Goal: Transaction & Acquisition: Purchase product/service

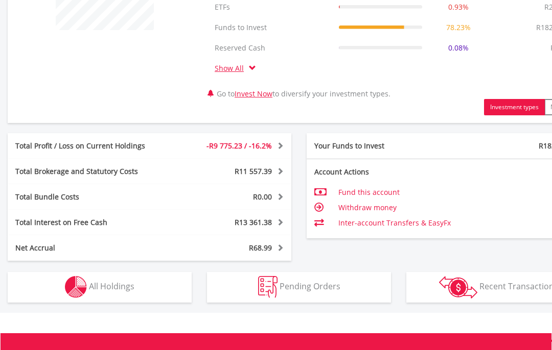
scroll to position [479, 0]
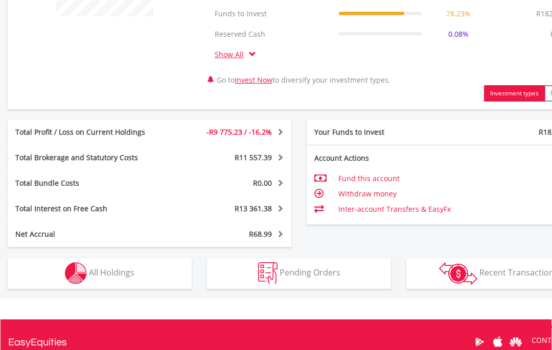
click at [81, 269] on img "button" at bounding box center [76, 274] width 22 height 22
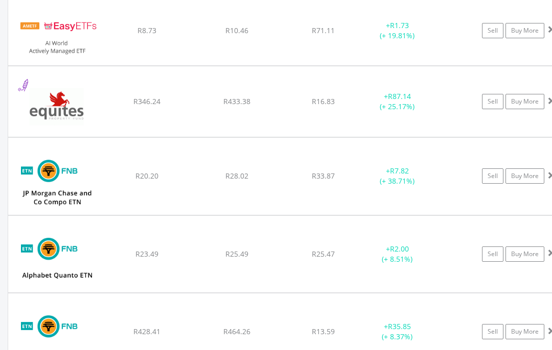
scroll to position [1068, 0]
click at [60, 109] on img at bounding box center [57, 106] width 88 height 55
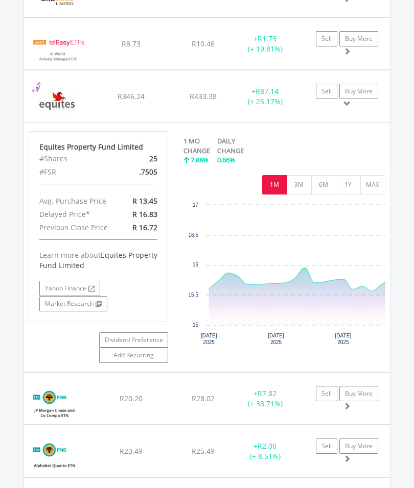
scroll to position [510743, 510718]
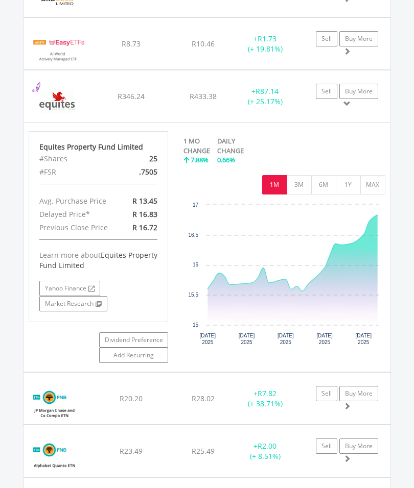
click at [367, 185] on button "MAX" at bounding box center [372, 184] width 25 height 19
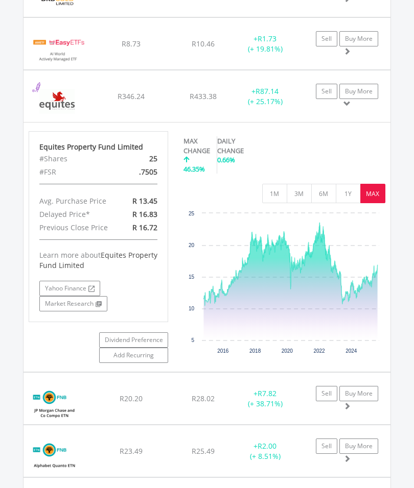
click at [325, 89] on link "Sell" at bounding box center [326, 91] width 21 height 15
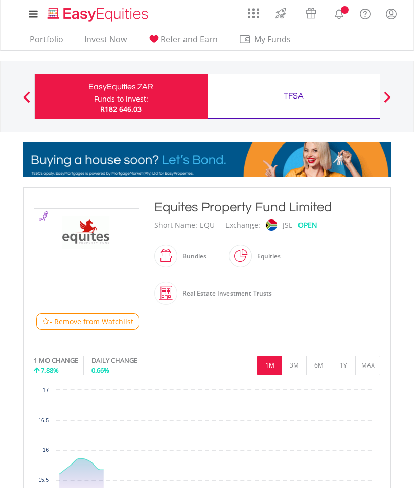
type input "******"
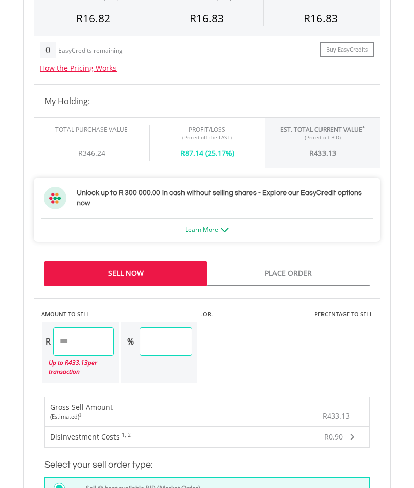
scroll to position [732, 0]
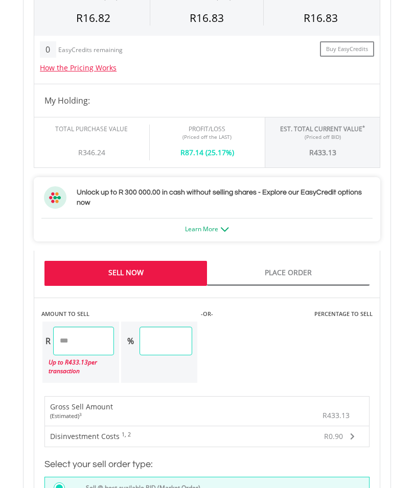
click at [192, 347] on input "******" at bounding box center [165, 341] width 53 height 29
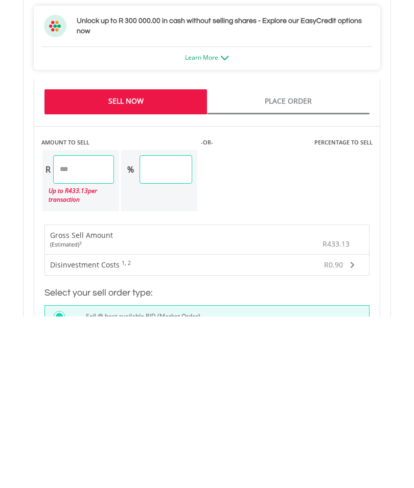
type input "*"
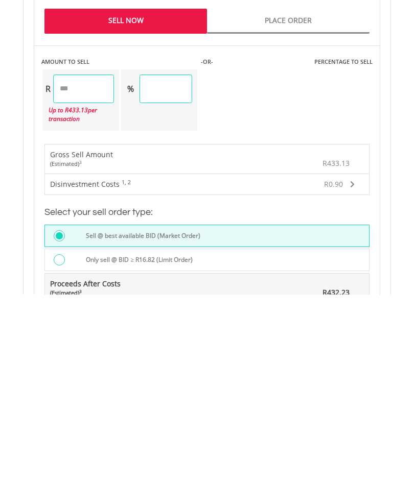
scroll to position [794, 0]
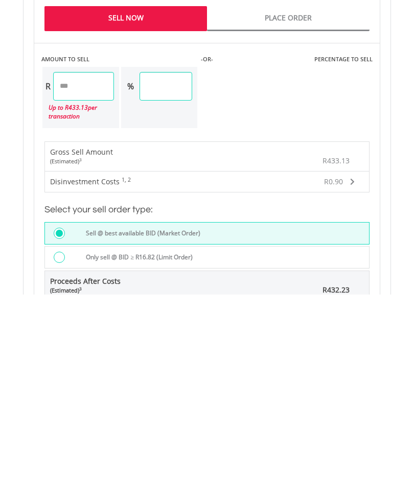
type input "****"
click at [59, 255] on div "Last Updated Price: 15-min. Delay* Price Update Cost: 2 Credits Request A Price…" at bounding box center [207, 202] width 362 height 668
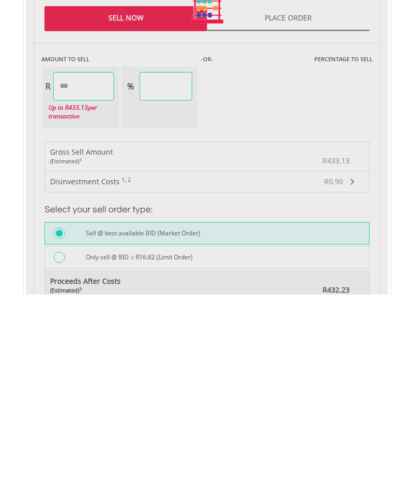
type input "******"
type input "*****"
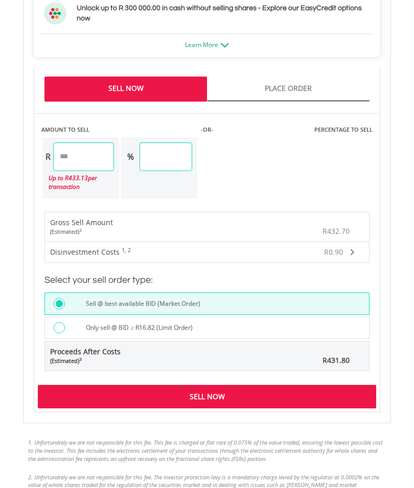
click at [62, 328] on div at bounding box center [59, 328] width 11 height 11
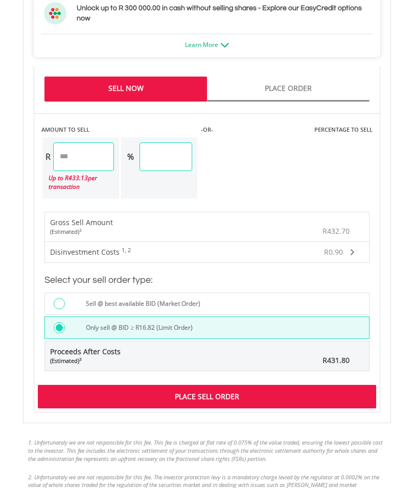
click at [116, 400] on div "Place Sell Order" at bounding box center [207, 396] width 338 height 23
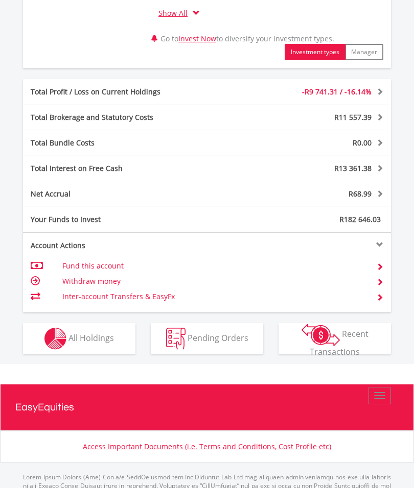
scroll to position [497, 0]
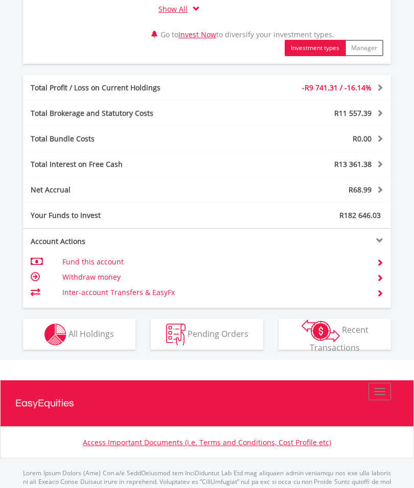
click at [66, 335] on img "button" at bounding box center [55, 335] width 22 height 22
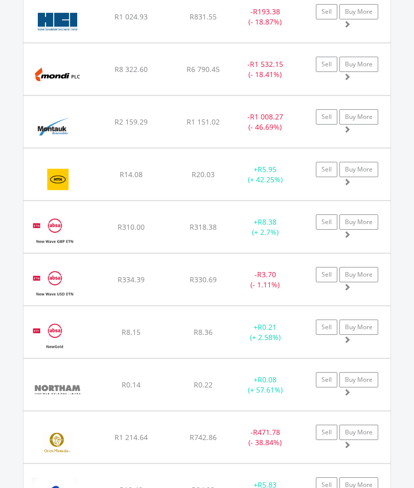
scroll to position [1391, 0]
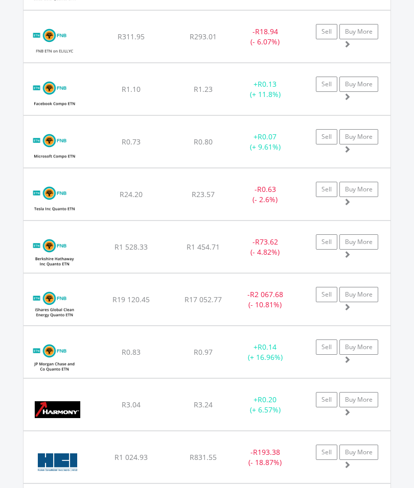
click at [64, 305] on img at bounding box center [55, 305] width 52 height 36
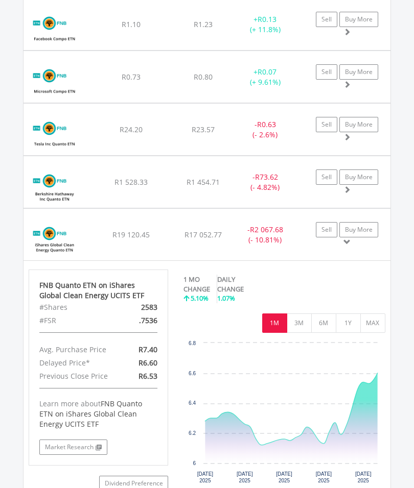
scroll to position [1456, 0]
click at [376, 326] on button "MAX" at bounding box center [372, 323] width 25 height 19
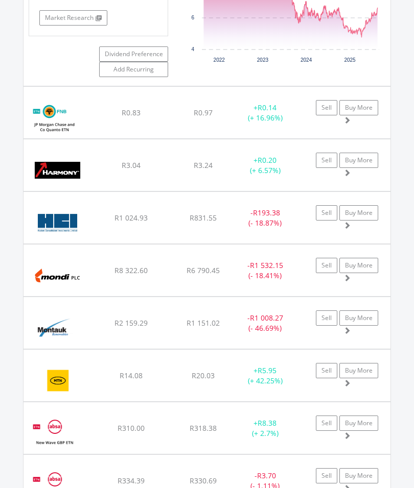
scroll to position [1886, 0]
click at [67, 268] on img at bounding box center [58, 275] width 58 height 36
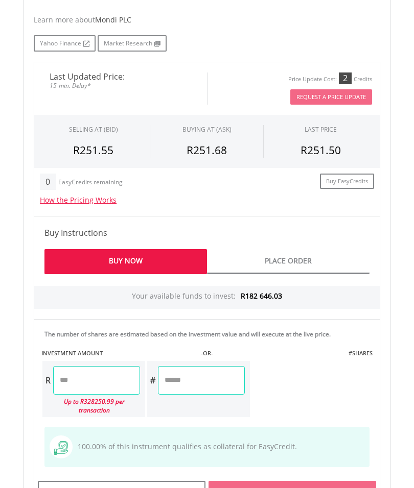
scroll to position [537, 0]
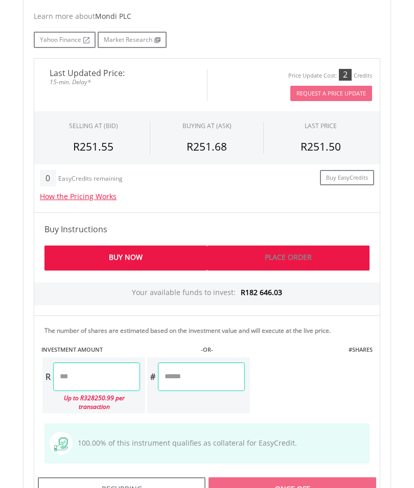
click at [268, 254] on link "Place Order" at bounding box center [288, 258] width 162 height 25
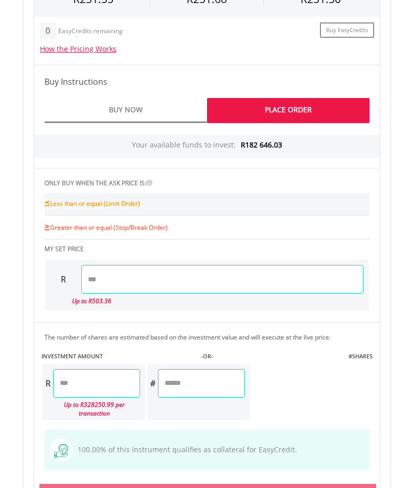
scroll to position [703, 0]
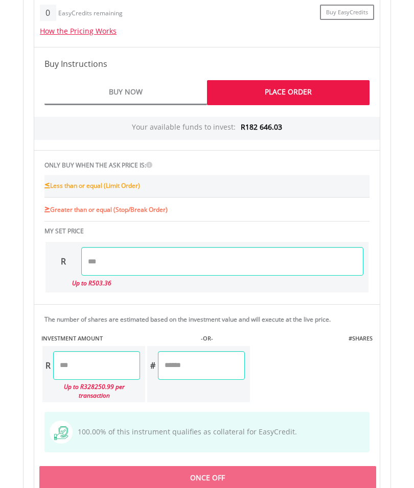
click at [130, 261] on input "number" at bounding box center [222, 261] width 282 height 29
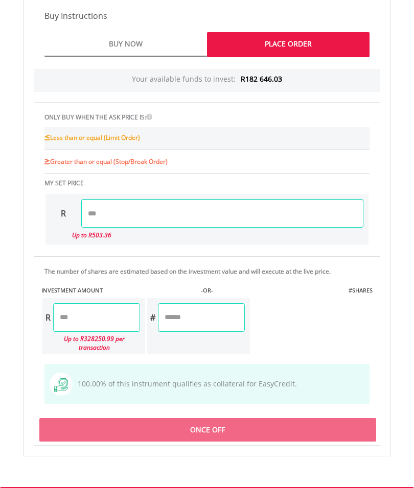
scroll to position [751, 0]
click at [95, 319] on input "number" at bounding box center [96, 317] width 87 height 29
type input "******"
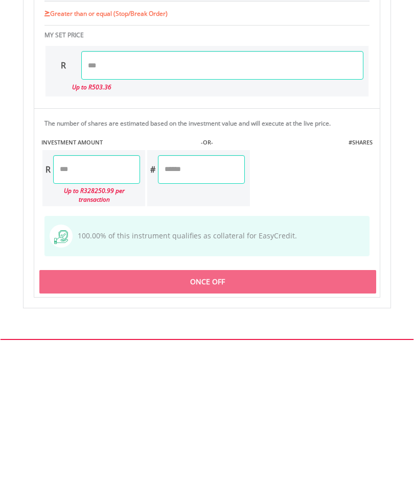
click at [113, 268] on div "Last Updated Price: 15-min. Delay* Price Update Cost: 2 Credits Request A Price…" at bounding box center [207, 145] width 362 height 601
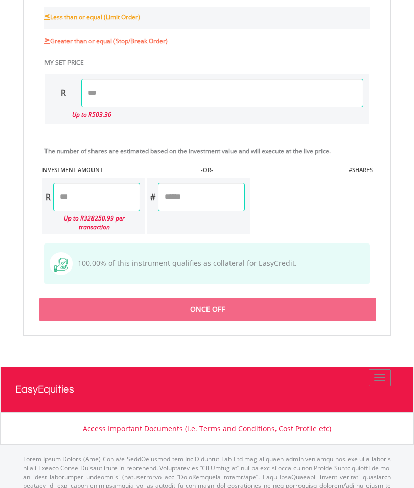
type input "******"
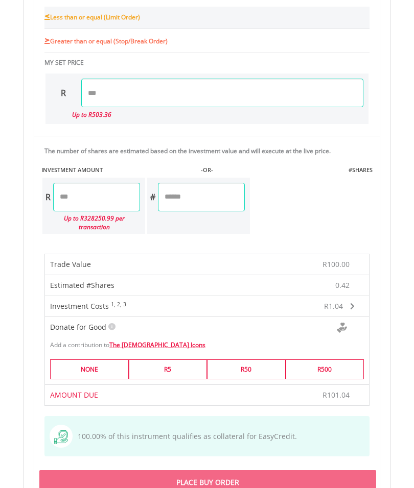
click at [124, 479] on div "Place Buy Order" at bounding box center [207, 481] width 337 height 23
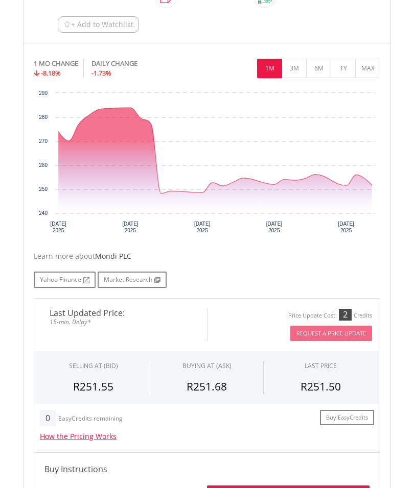
scroll to position [286, 0]
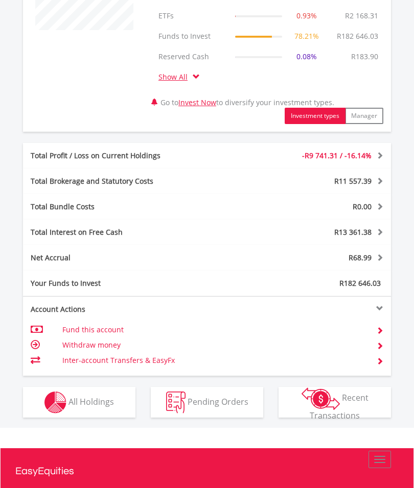
scroll to position [519, 0]
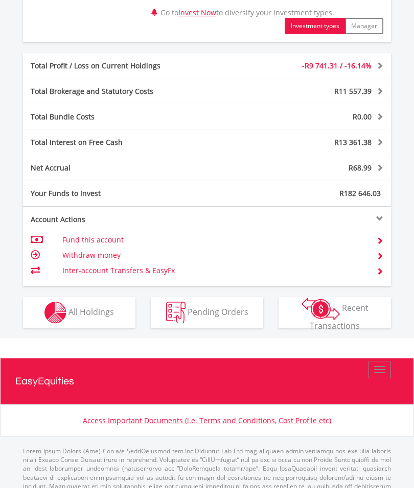
click at [65, 313] on img "button" at bounding box center [55, 313] width 22 height 22
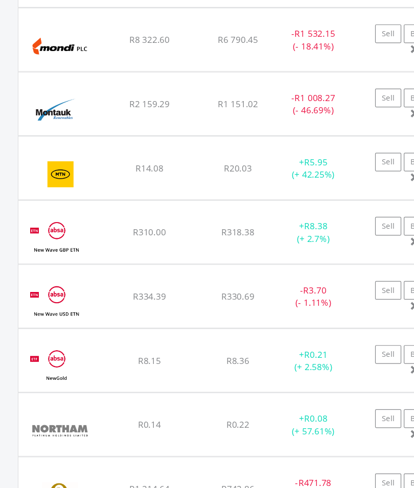
scroll to position [1815, 0]
click at [78, 123] on div "Montauk Renewables In." at bounding box center [61, 143] width 64 height 41
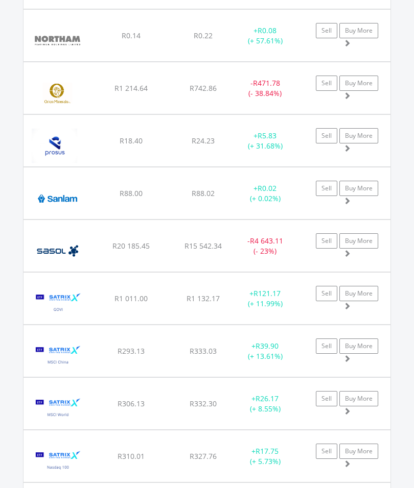
scroll to position [2431, 0]
click at [64, 240] on img at bounding box center [58, 251] width 58 height 36
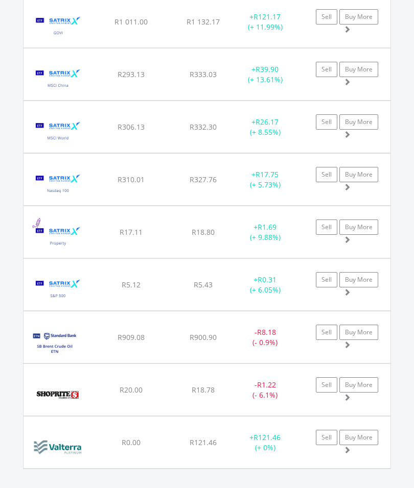
scroll to position [2947, 0]
click at [57, 397] on img at bounding box center [58, 396] width 58 height 36
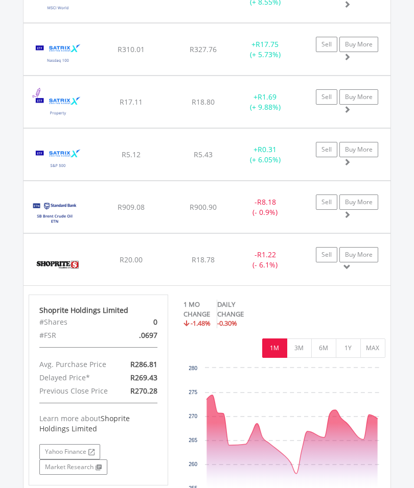
scroll to position [3078, 0]
click at [298, 477] on icon "Wednesday, 6 Aug 2025, 258." at bounding box center [296, 474] width 6 height 6
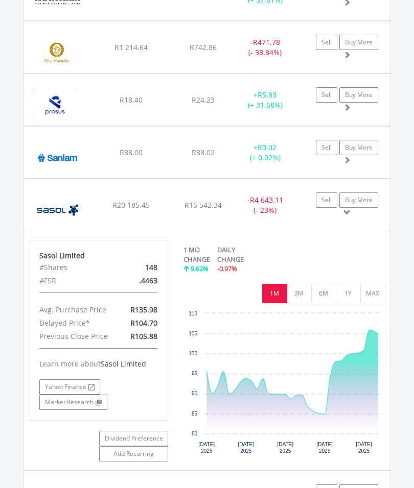
scroll to position [2472, 0]
click at [364, 197] on link "Buy More" at bounding box center [358, 200] width 39 height 15
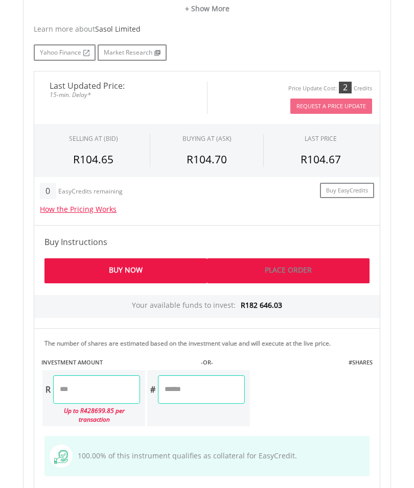
click at [265, 261] on link "Place Order" at bounding box center [288, 271] width 162 height 25
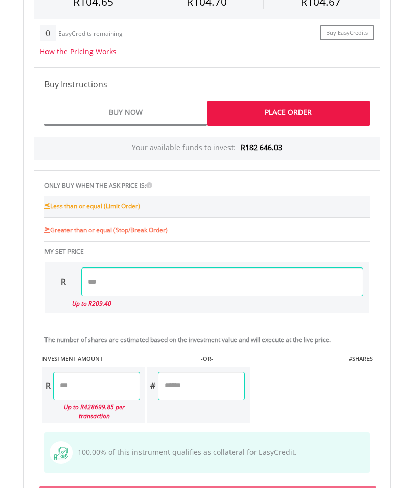
click at [154, 282] on input "number" at bounding box center [222, 282] width 282 height 29
click at [108, 386] on input "number" at bounding box center [96, 386] width 87 height 29
type input "*****"
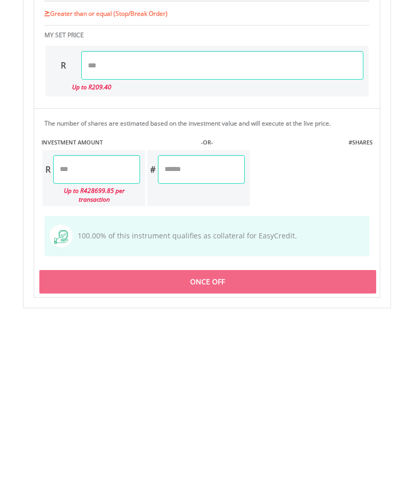
click at [195, 321] on input "number" at bounding box center [201, 335] width 87 height 29
type input "*"
click at [89, 275] on div "Last Updated Price: 15-min. Delay* Price Update Cost: 2 Credits Request A Price…" at bounding box center [207, 163] width 362 height 601
type input "*****"
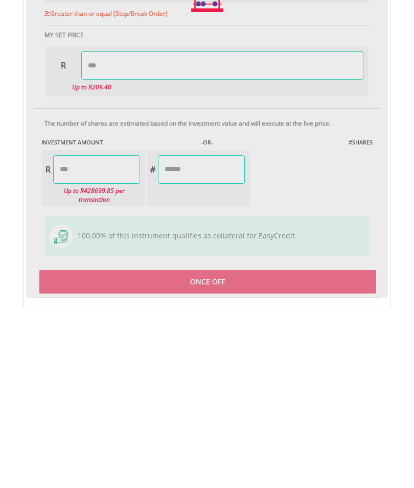
scroll to position [927, 0]
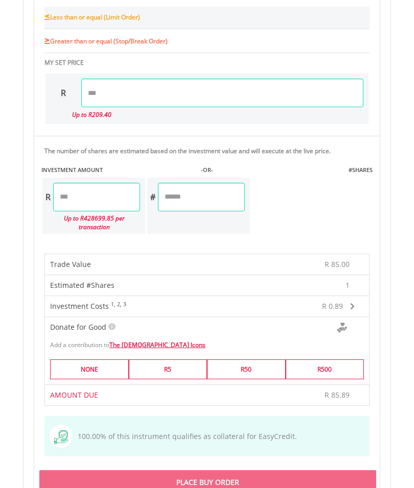
click at [130, 474] on div "Place Buy Order" at bounding box center [207, 481] width 337 height 23
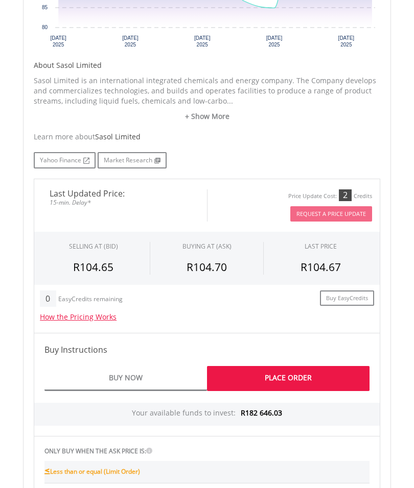
scroll to position [464, 0]
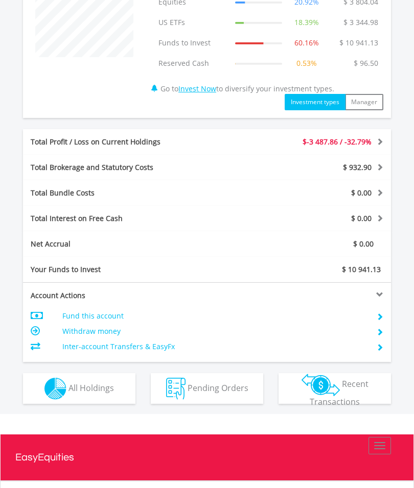
scroll to position [478, 0]
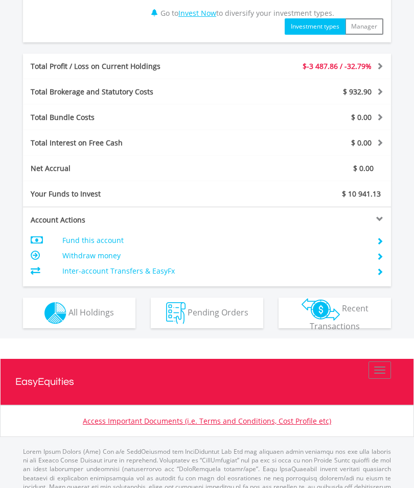
click at [66, 309] on img "button" at bounding box center [55, 313] width 22 height 22
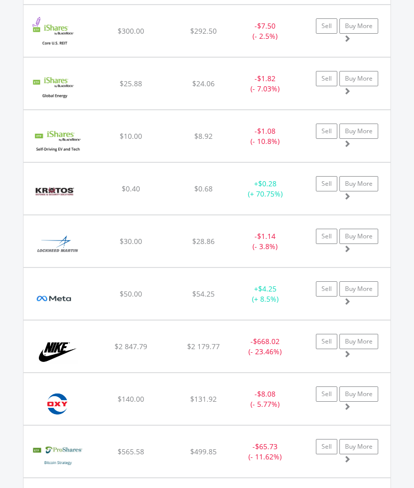
scroll to position [1619, 0]
click at [68, 353] on img at bounding box center [58, 352] width 58 height 36
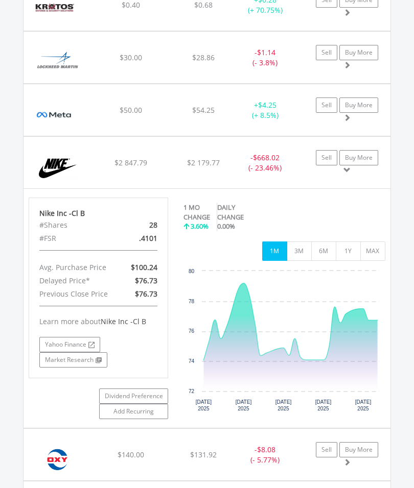
scroll to position [1805, 0]
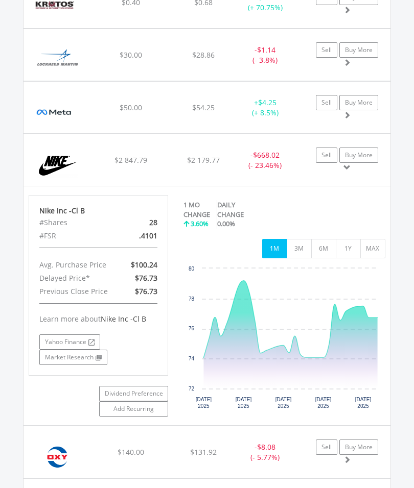
click at [368, 249] on button "MAX" at bounding box center [372, 249] width 25 height 19
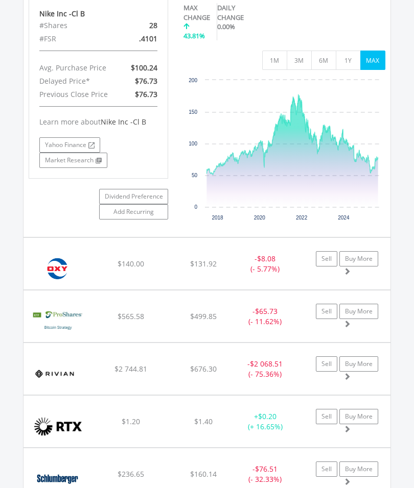
scroll to position [2002, 0]
click at [65, 321] on img at bounding box center [58, 321] width 59 height 36
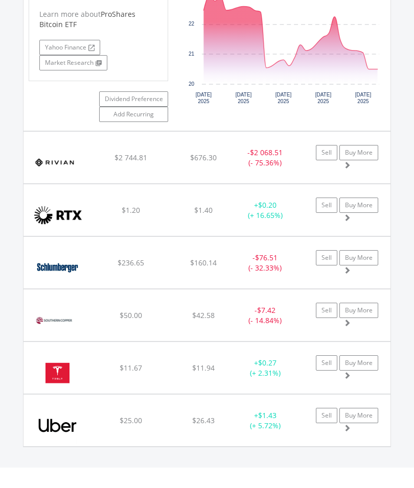
scroll to position [2464, 0]
click at [62, 317] on img at bounding box center [55, 320] width 52 height 36
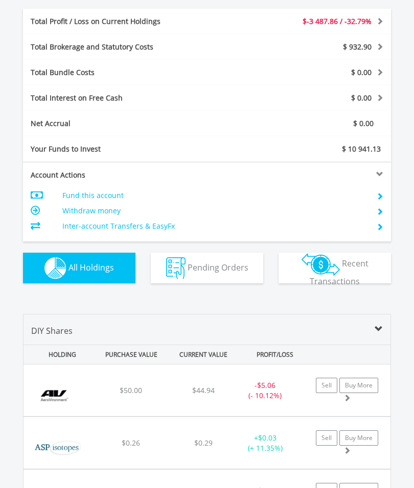
scroll to position [523, 0]
click at [185, 266] on img "button" at bounding box center [175, 268] width 19 height 22
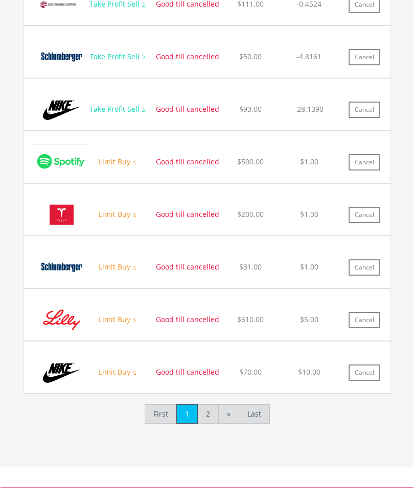
scroll to position [1125, 0]
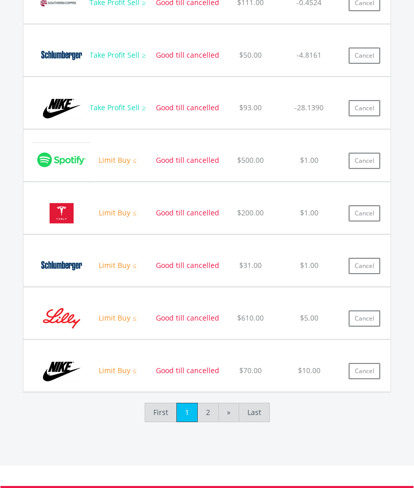
click at [207, 416] on link "2" at bounding box center [207, 412] width 21 height 19
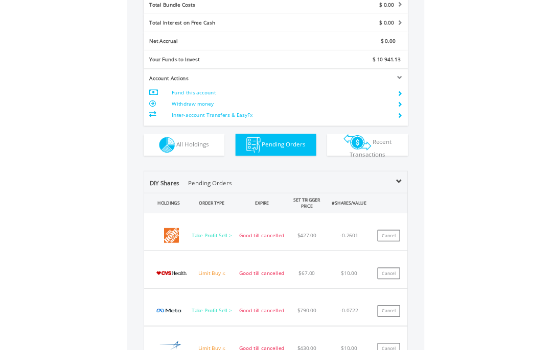
scroll to position [98, 194]
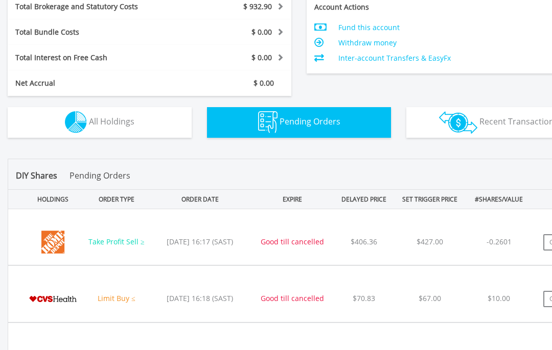
click at [413, 243] on button "Cancel" at bounding box center [559, 242] width 32 height 16
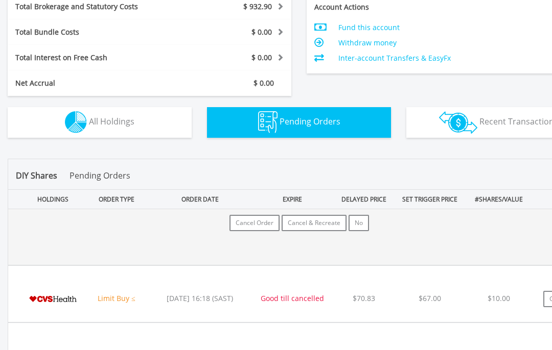
click at [316, 225] on button "Cancel & Recreate" at bounding box center [313, 223] width 65 height 16
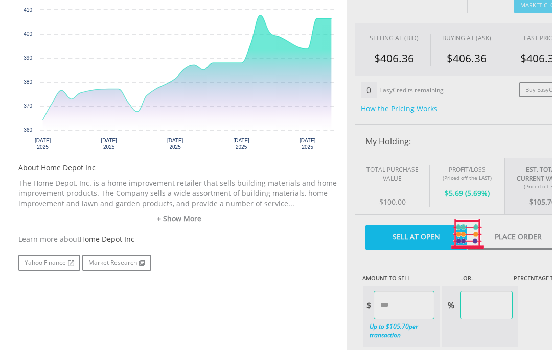
type input "******"
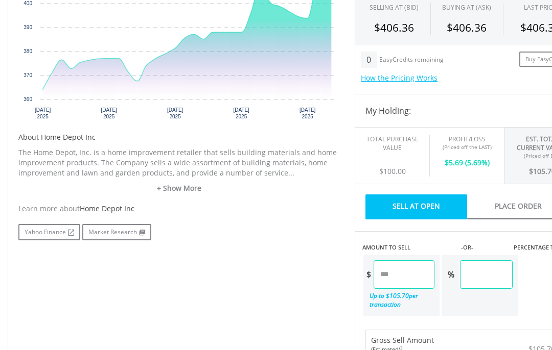
scroll to position [389, 0]
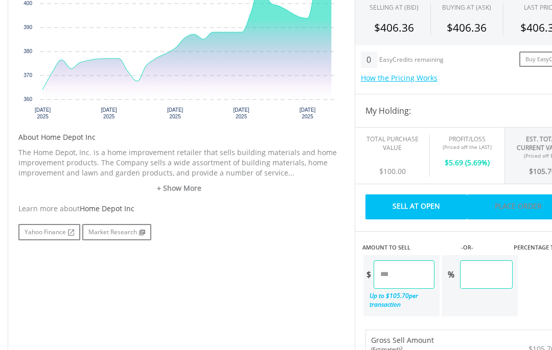
click at [503, 205] on link "Place Order" at bounding box center [518, 207] width 102 height 25
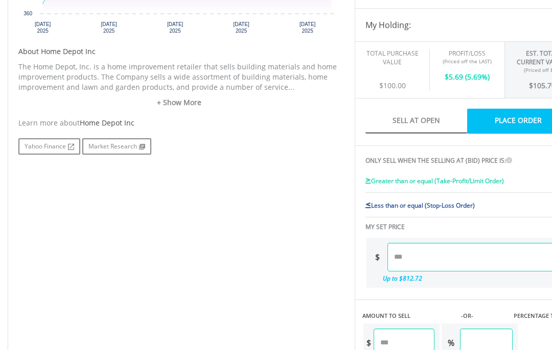
click at [409, 256] on input "number" at bounding box center [474, 257] width 175 height 29
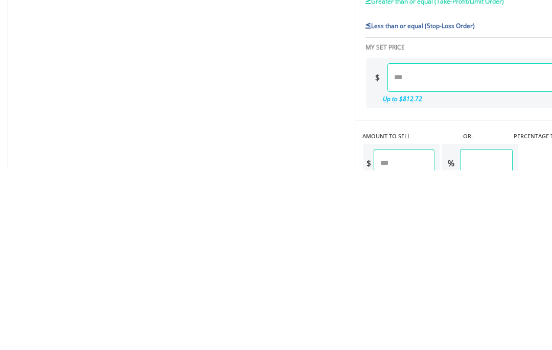
scroll to position [654, 0]
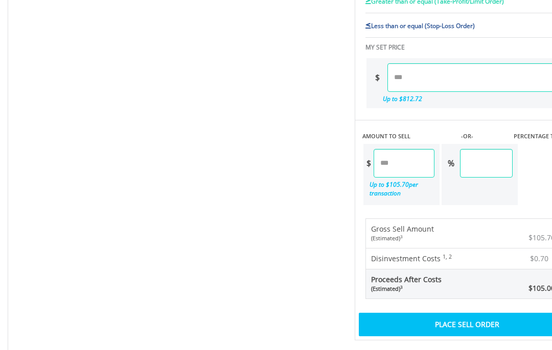
click at [431, 322] on div "Last Updated Price: 15-min. Delay* Price Update Cost: 0 Credits Market Closed S…" at bounding box center [467, 7] width 240 height 667
type input "******"
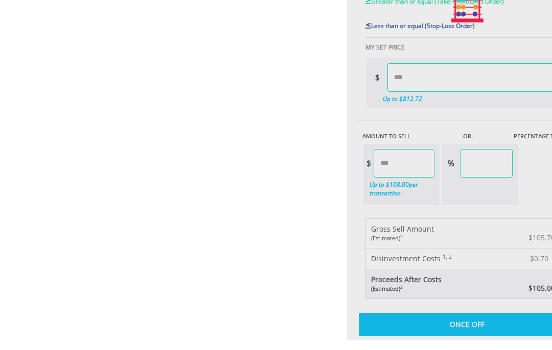
type input "******"
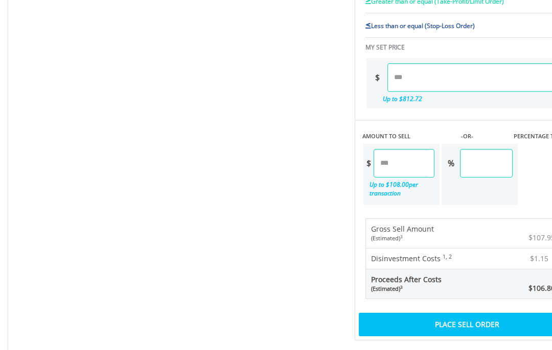
click at [405, 325] on div "Place Sell Order" at bounding box center [467, 324] width 217 height 23
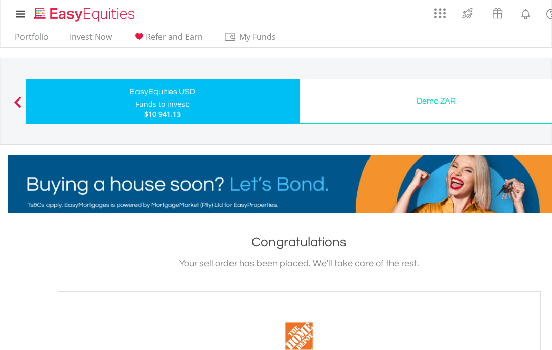
click at [35, 40] on link "Portfolio" at bounding box center [32, 40] width 42 height 16
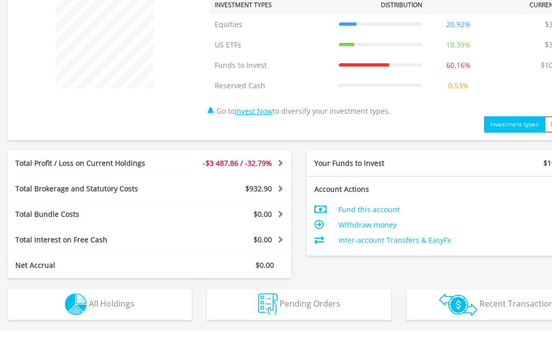
scroll to position [413, 0]
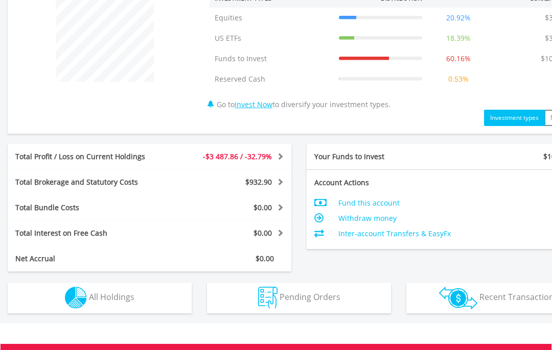
click at [269, 298] on img "button" at bounding box center [267, 299] width 19 height 22
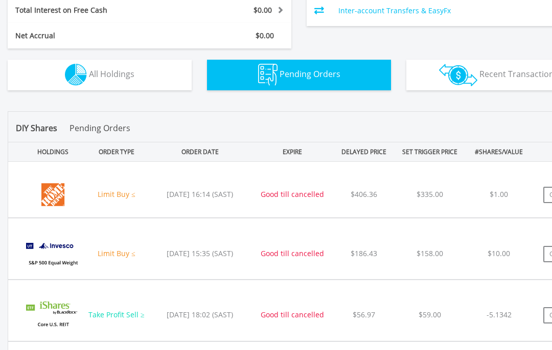
scroll to position [747, 0]
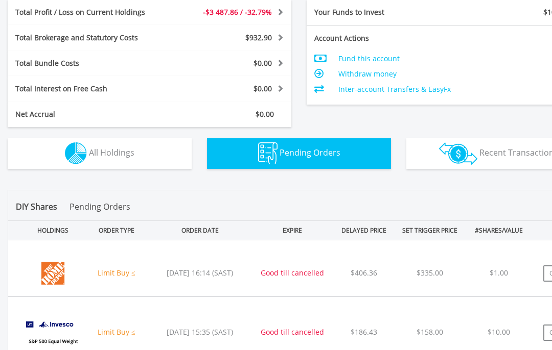
click at [96, 156] on span "All Holdings" at bounding box center [111, 153] width 45 height 11
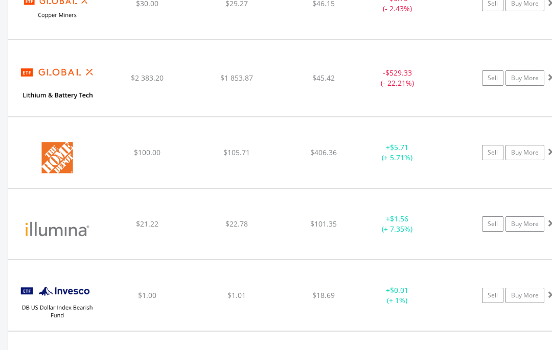
scroll to position [1287, 0]
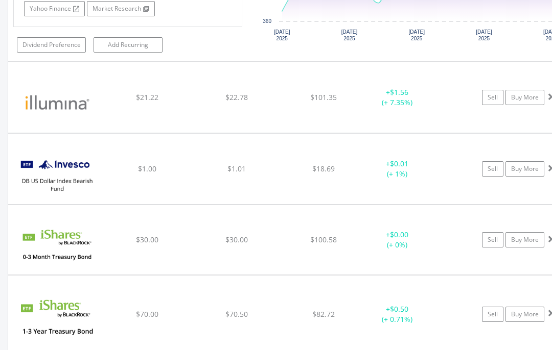
scroll to position [1622, 0]
click at [65, 100] on img at bounding box center [57, 102] width 88 height 55
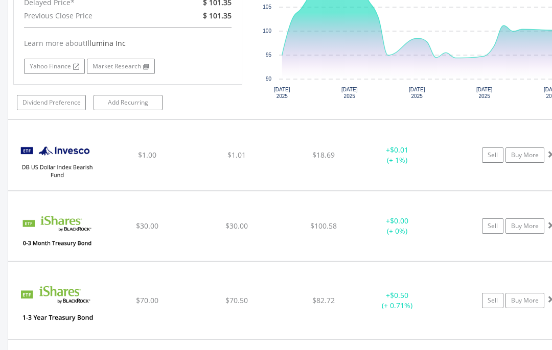
scroll to position [1847, 0]
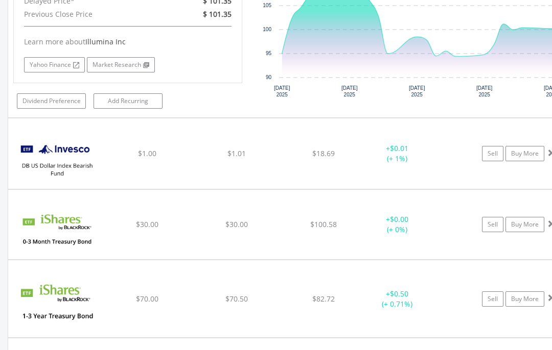
click at [61, 151] on img at bounding box center [57, 158] width 88 height 55
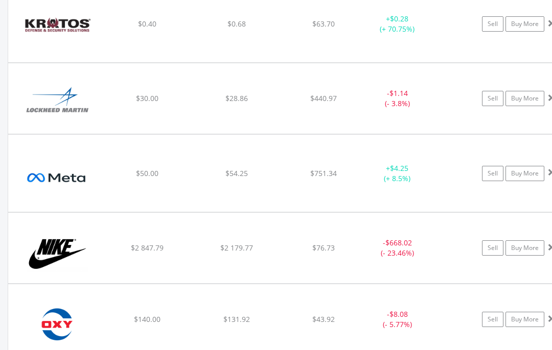
scroll to position [2713, 0]
click at [59, 255] on img at bounding box center [57, 253] width 88 height 55
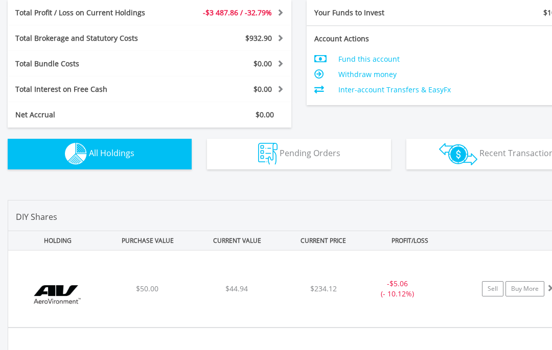
scroll to position [549, 0]
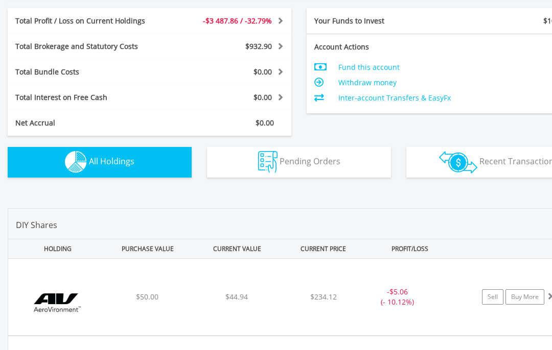
click at [253, 158] on button "Pending Orders Pending Orders" at bounding box center [299, 162] width 184 height 31
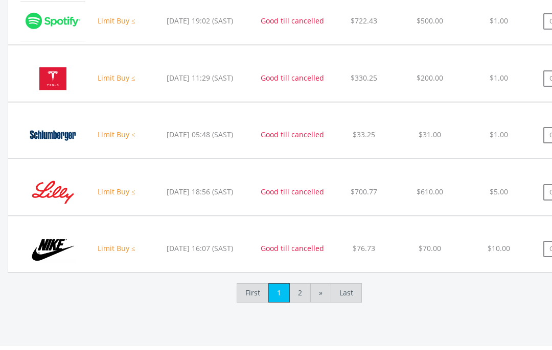
click at [304, 297] on link "2" at bounding box center [299, 293] width 21 height 19
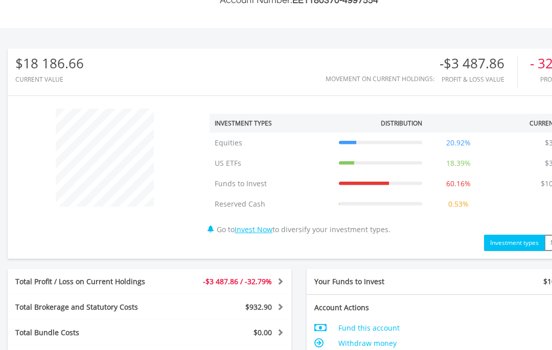
scroll to position [0, 0]
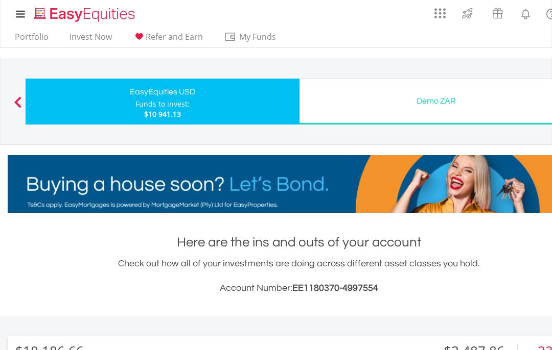
click at [19, 103] on button "Previous" at bounding box center [18, 107] width 20 height 10
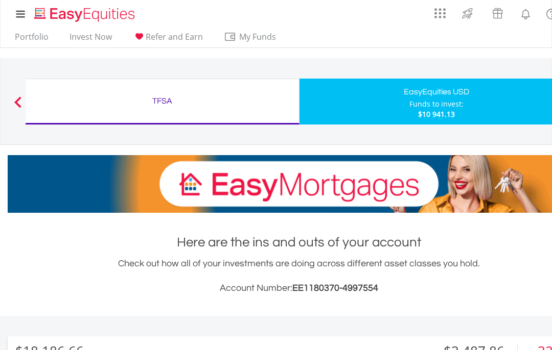
click at [87, 106] on div "TFSA" at bounding box center [162, 101] width 261 height 14
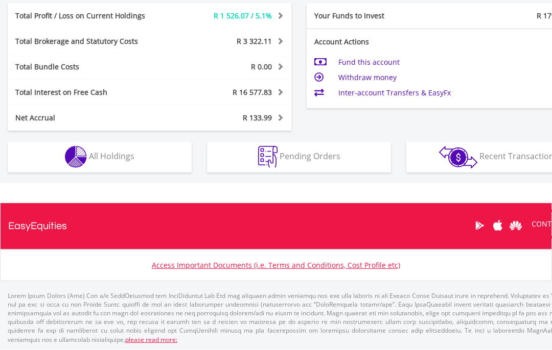
scroll to position [532, 0]
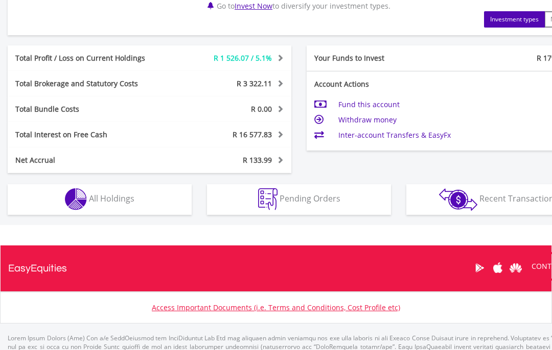
click at [61, 200] on button "Holdings All Holdings" at bounding box center [100, 199] width 184 height 31
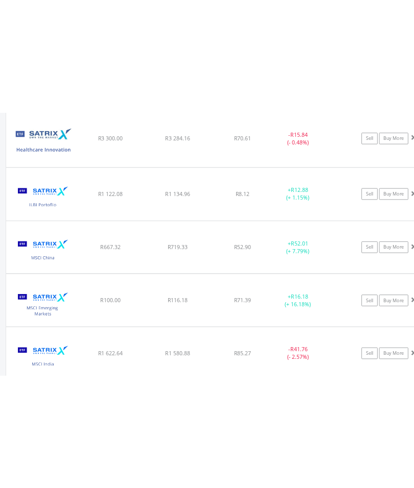
scroll to position [1280, 0]
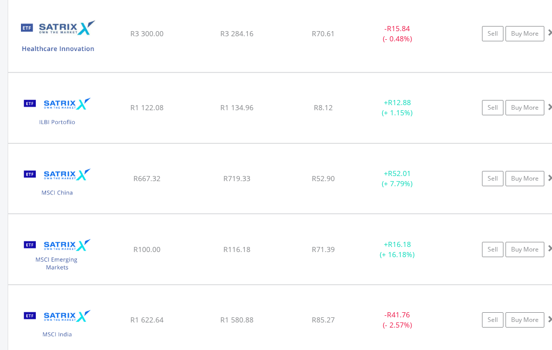
click at [53, 187] on img at bounding box center [57, 184] width 88 height 55
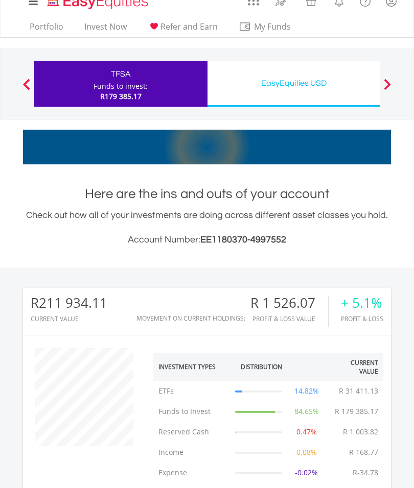
scroll to position [0, 0]
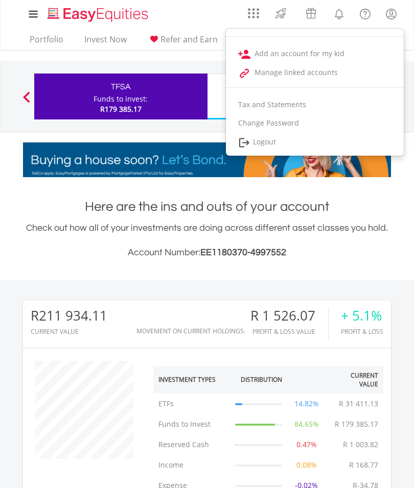
click at [250, 142] on img at bounding box center [244, 142] width 12 height 13
